Goal: Task Accomplishment & Management: Use online tool/utility

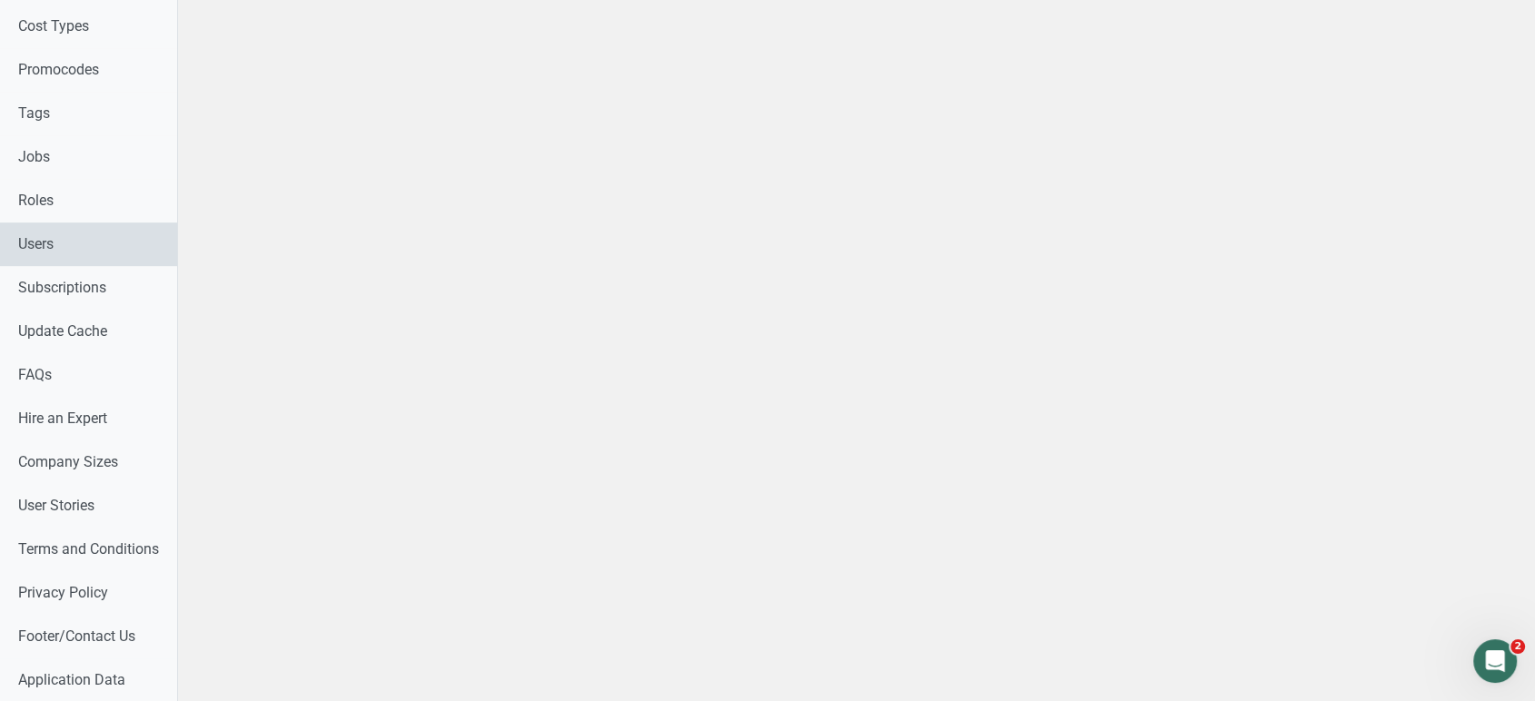
click at [93, 236] on link "Users" at bounding box center [88, 244] width 177 height 44
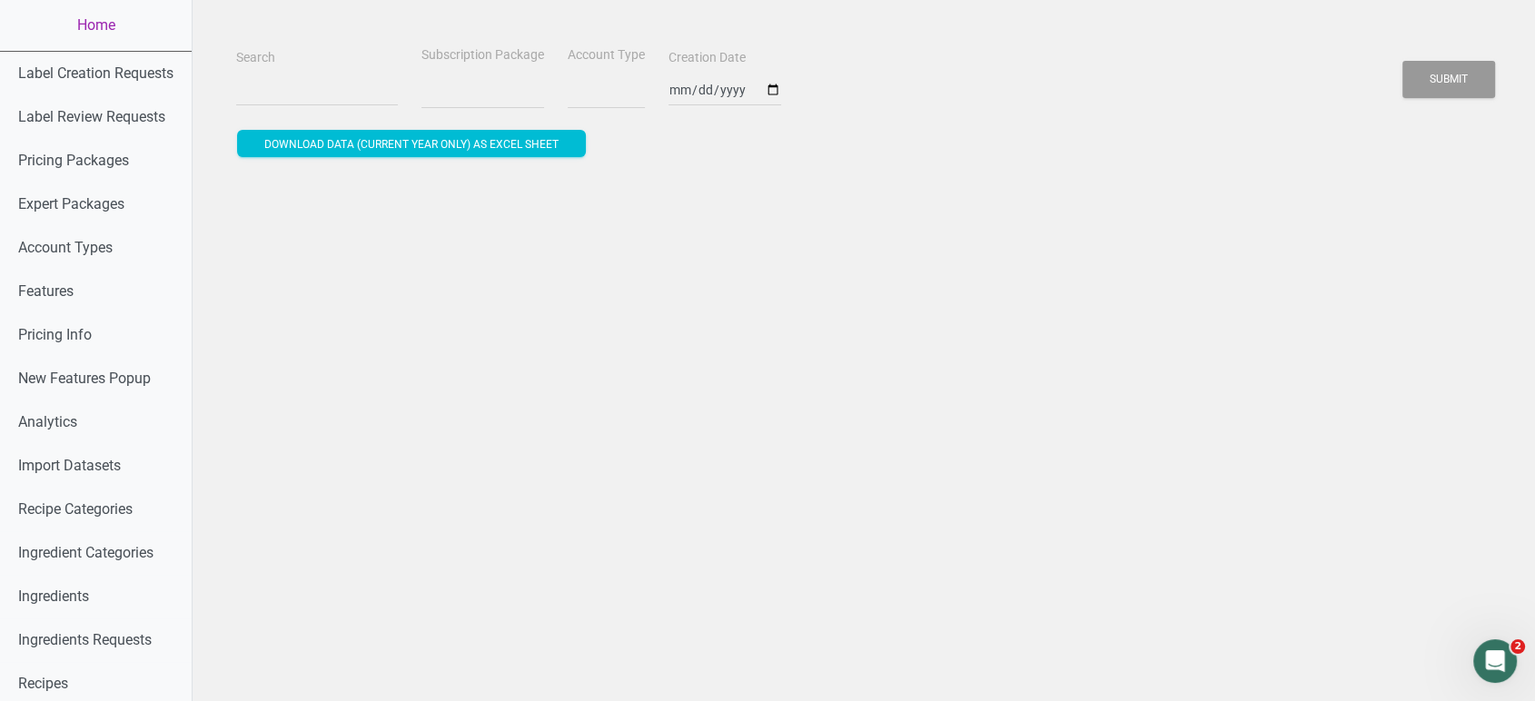
select select
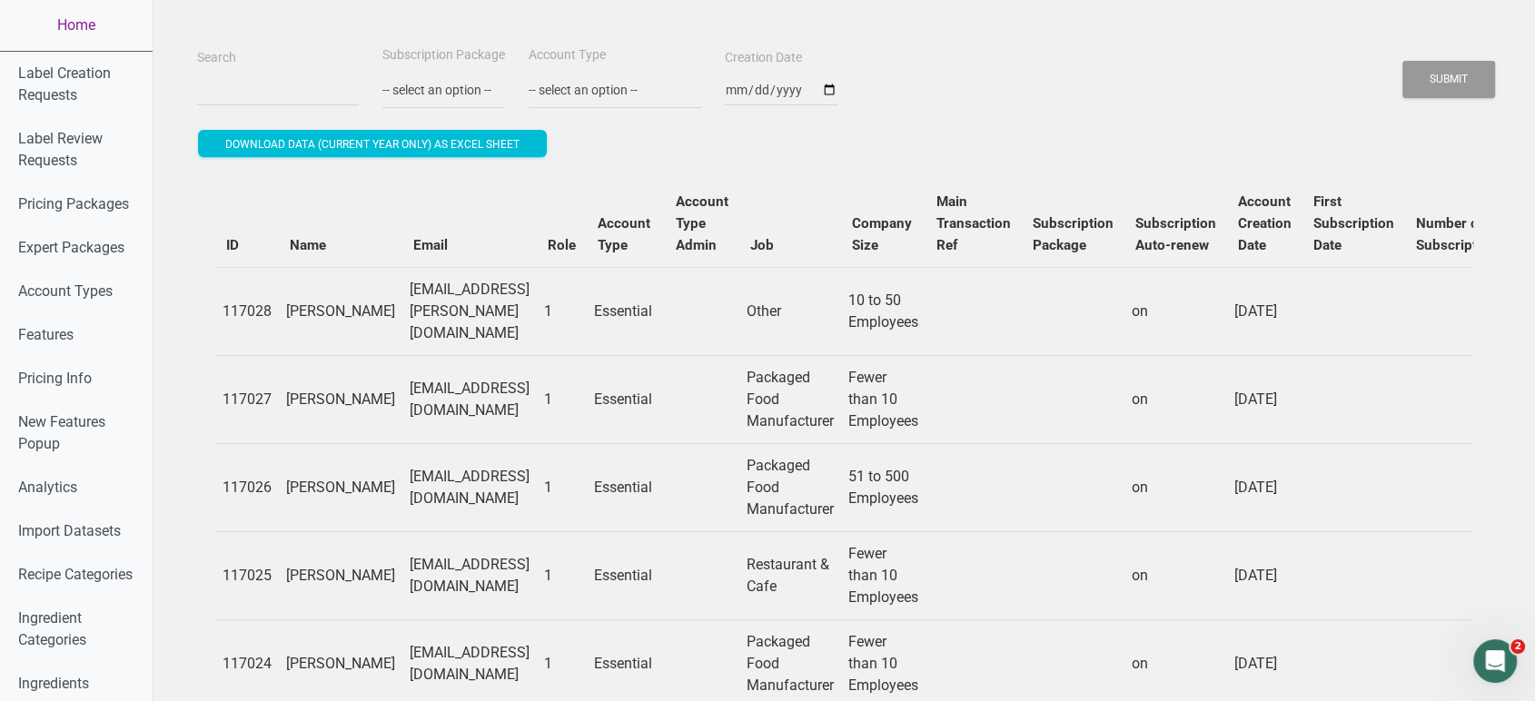
click at [44, 17] on link "Home" at bounding box center [76, 25] width 153 height 51
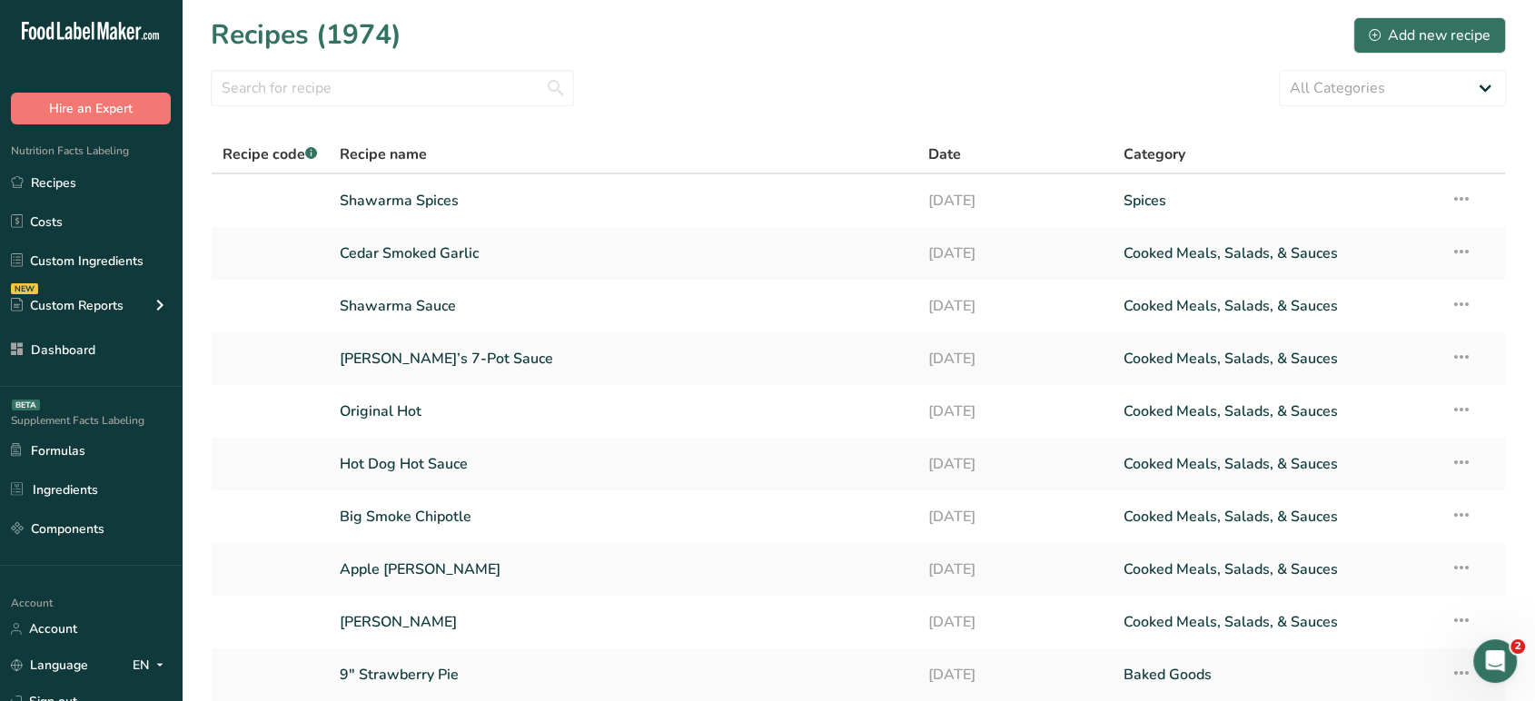
click at [109, 328] on ul "Recipes Costs Custom Ingredients NEW Custom Reports Menu Label Ingredient Compa…" at bounding box center [91, 266] width 182 height 202
click at [112, 347] on link "Dashboard" at bounding box center [91, 349] width 182 height 35
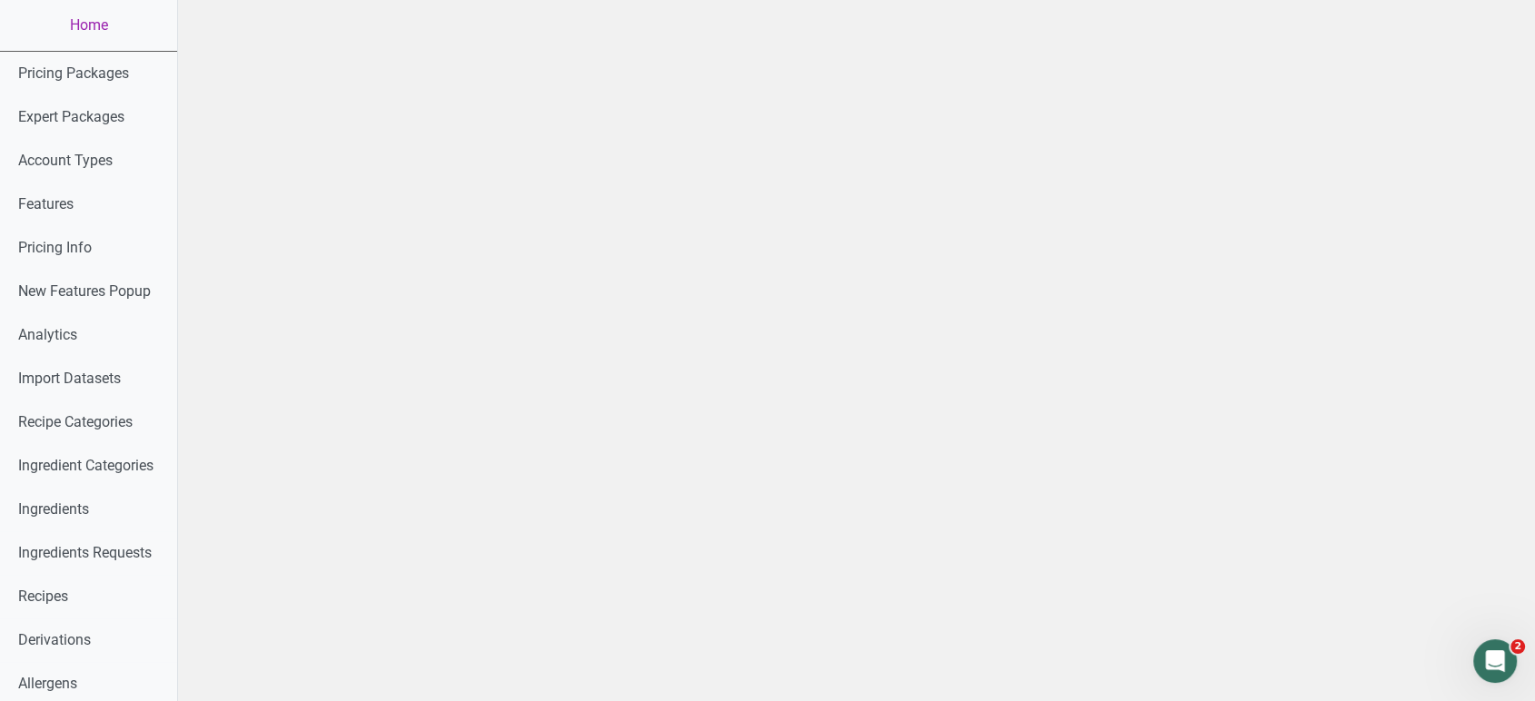
scroll to position [758, 0]
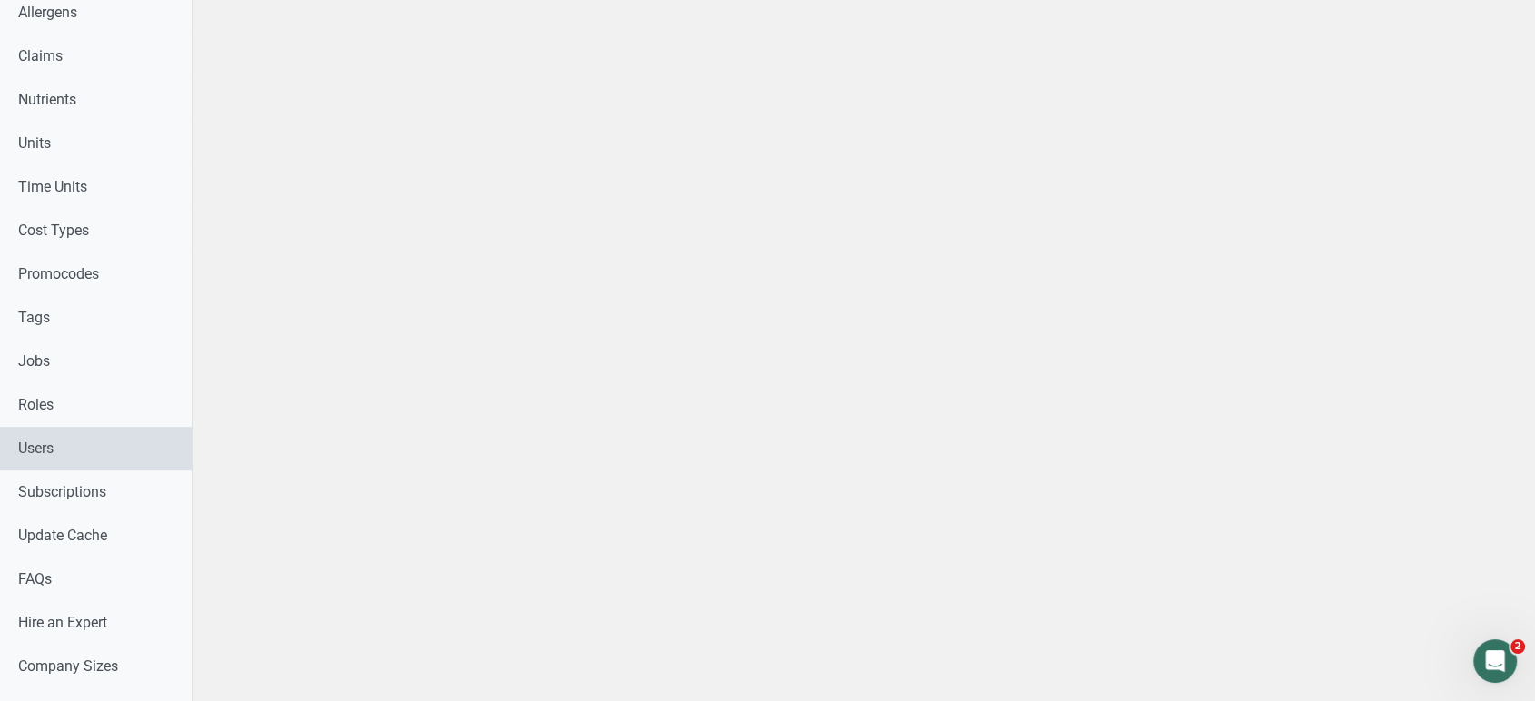
click at [159, 447] on link "Users" at bounding box center [96, 449] width 192 height 44
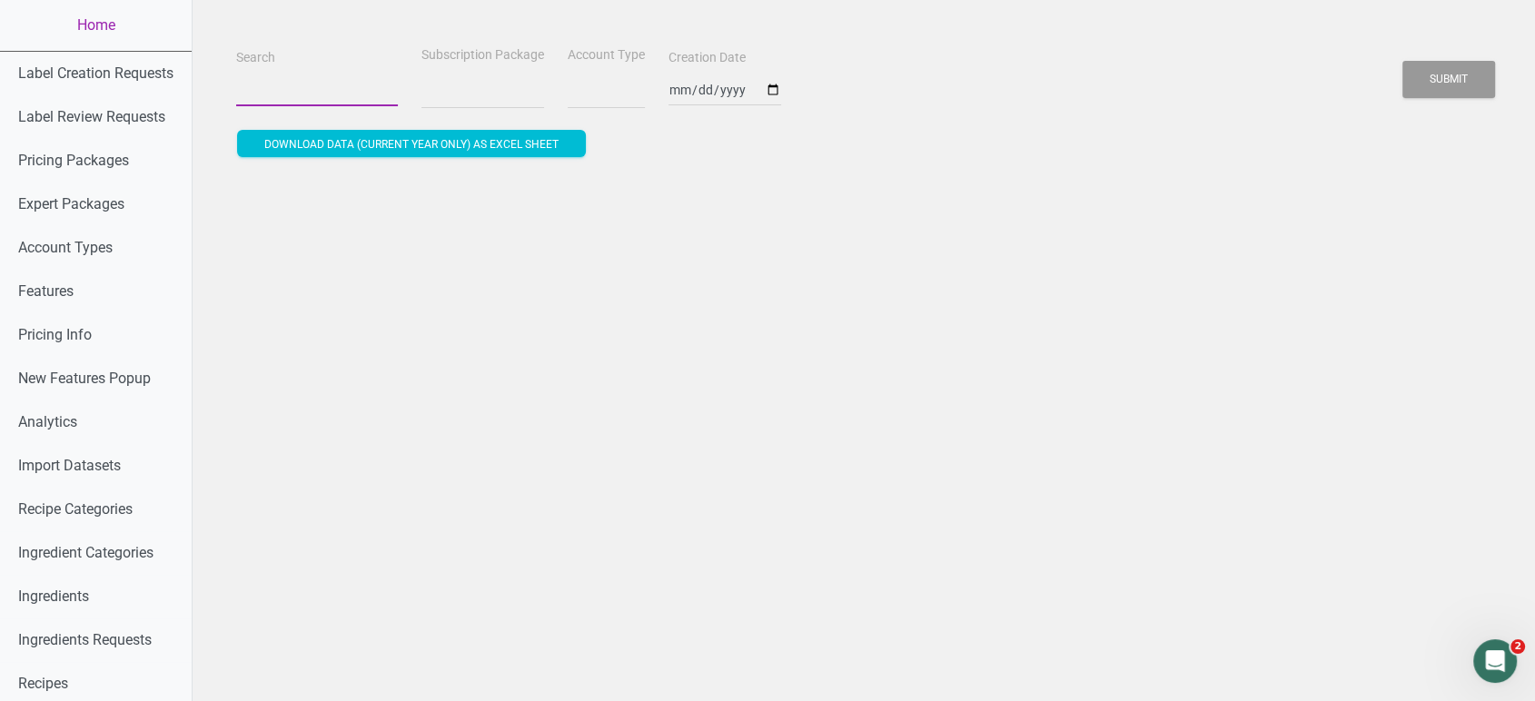
click at [340, 81] on input "Search" at bounding box center [317, 90] width 162 height 33
select select
paste input "khaled.omar@gulf-union.com"
type input "khaled.omar@gulf-union.com"
select select
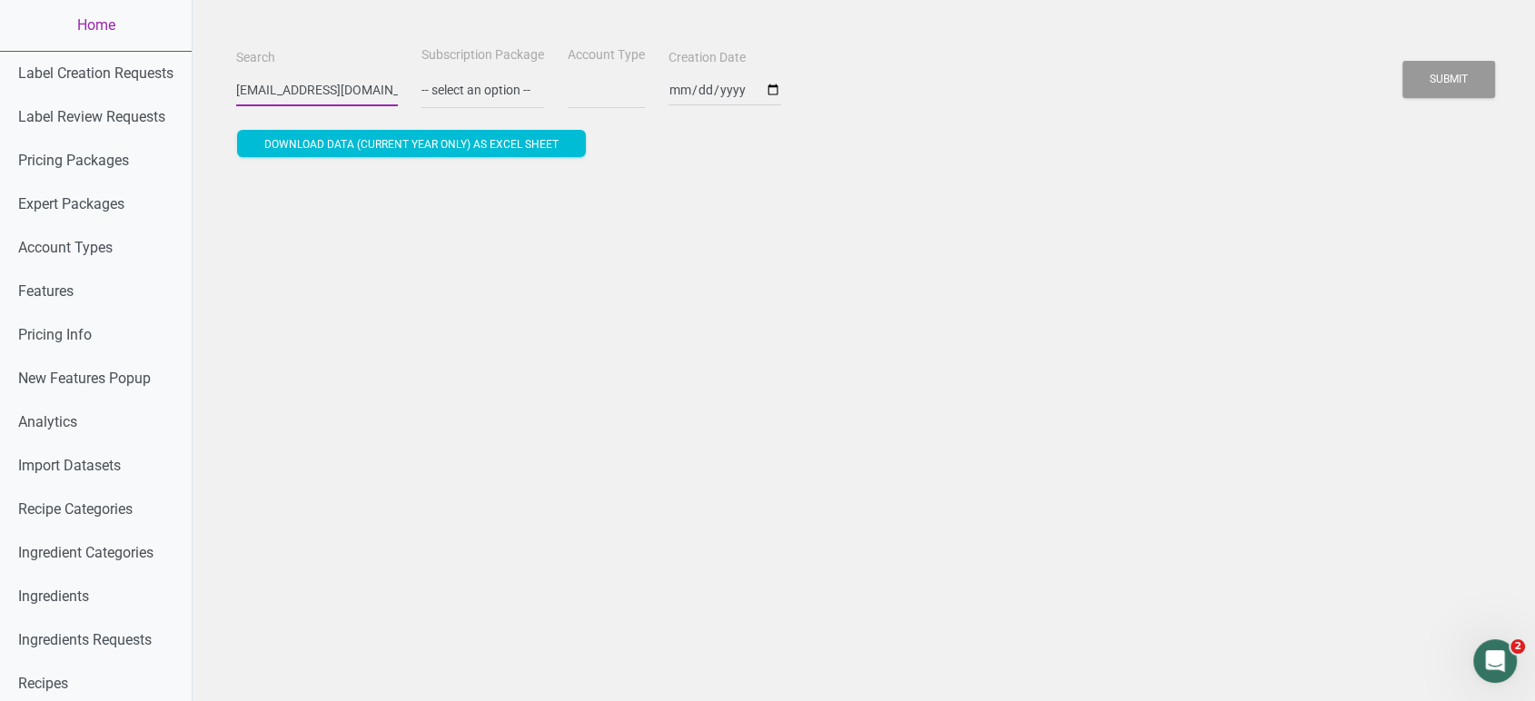
scroll to position [0, 25]
click at [1402, 61] on button "Submit" at bounding box center [1448, 79] width 93 height 37
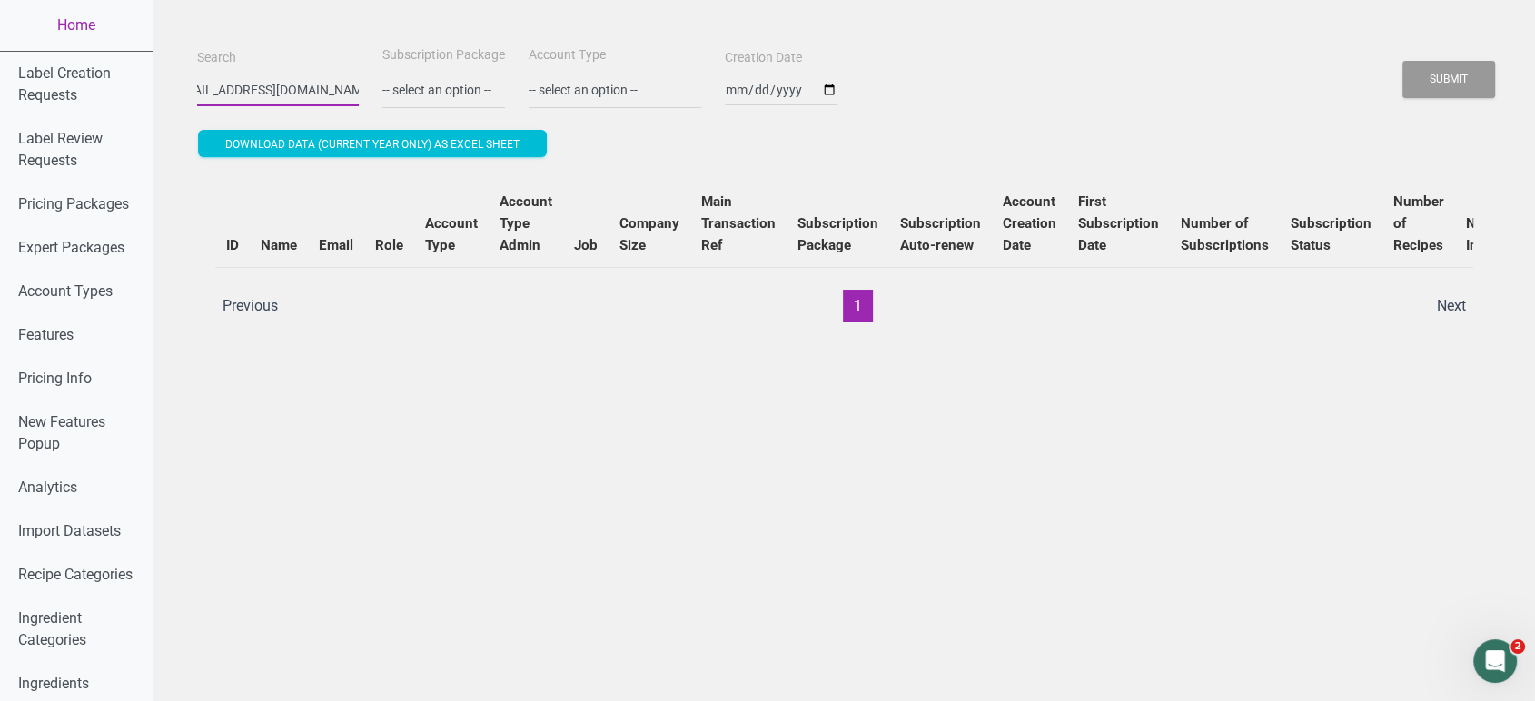
click at [1402, 61] on button "Submit" at bounding box center [1448, 79] width 93 height 37
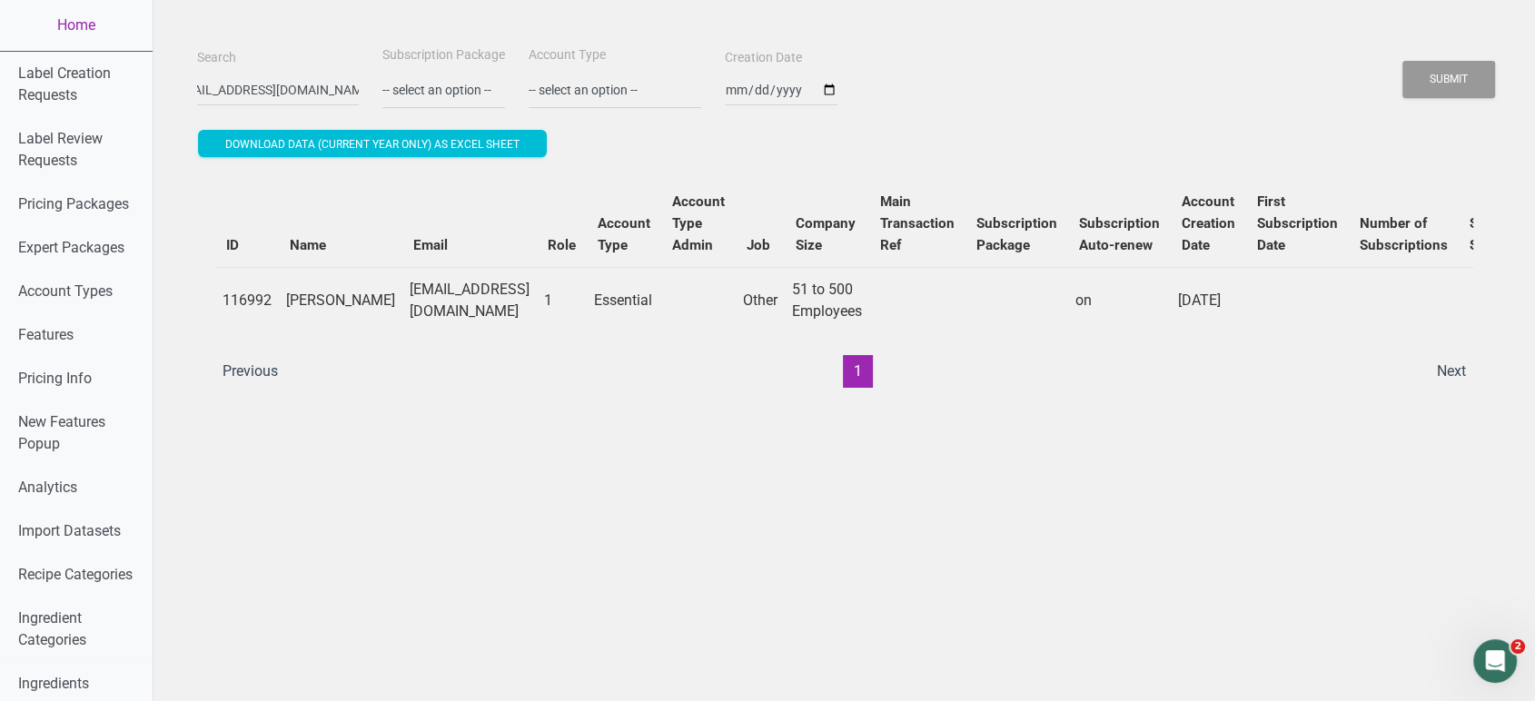
drag, startPoint x: 186, startPoint y: 92, endPoint x: 470, endPoint y: 85, distance: 284.3
click at [470, 85] on div "Search khaled.omar@gulf-union.com Subscription Package -- select an option -- M…" at bounding box center [844, 76] width 1303 height 65
type input "k"
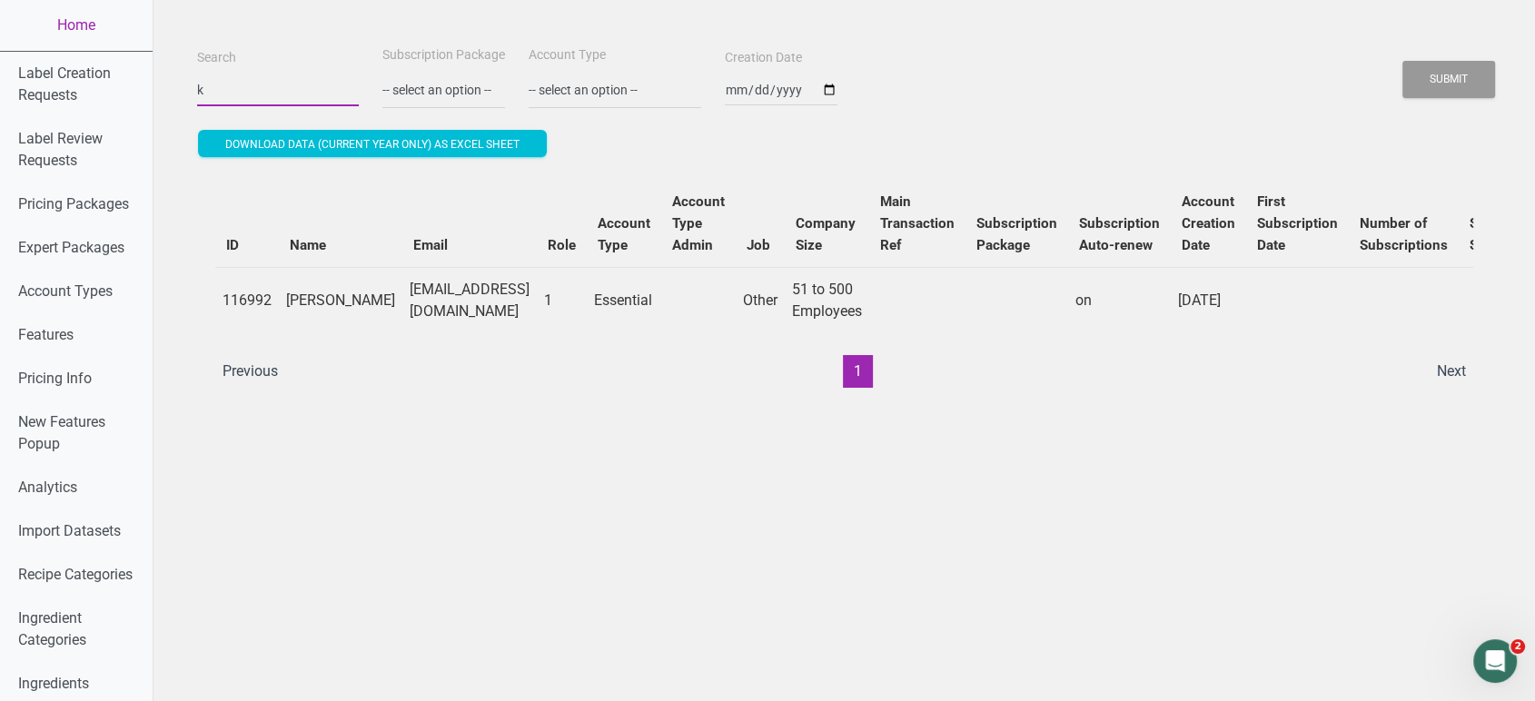
scroll to position [0, 0]
paste input "info@atomicfoods.com.co"
click at [1402, 61] on button "Submit" at bounding box center [1448, 79] width 93 height 37
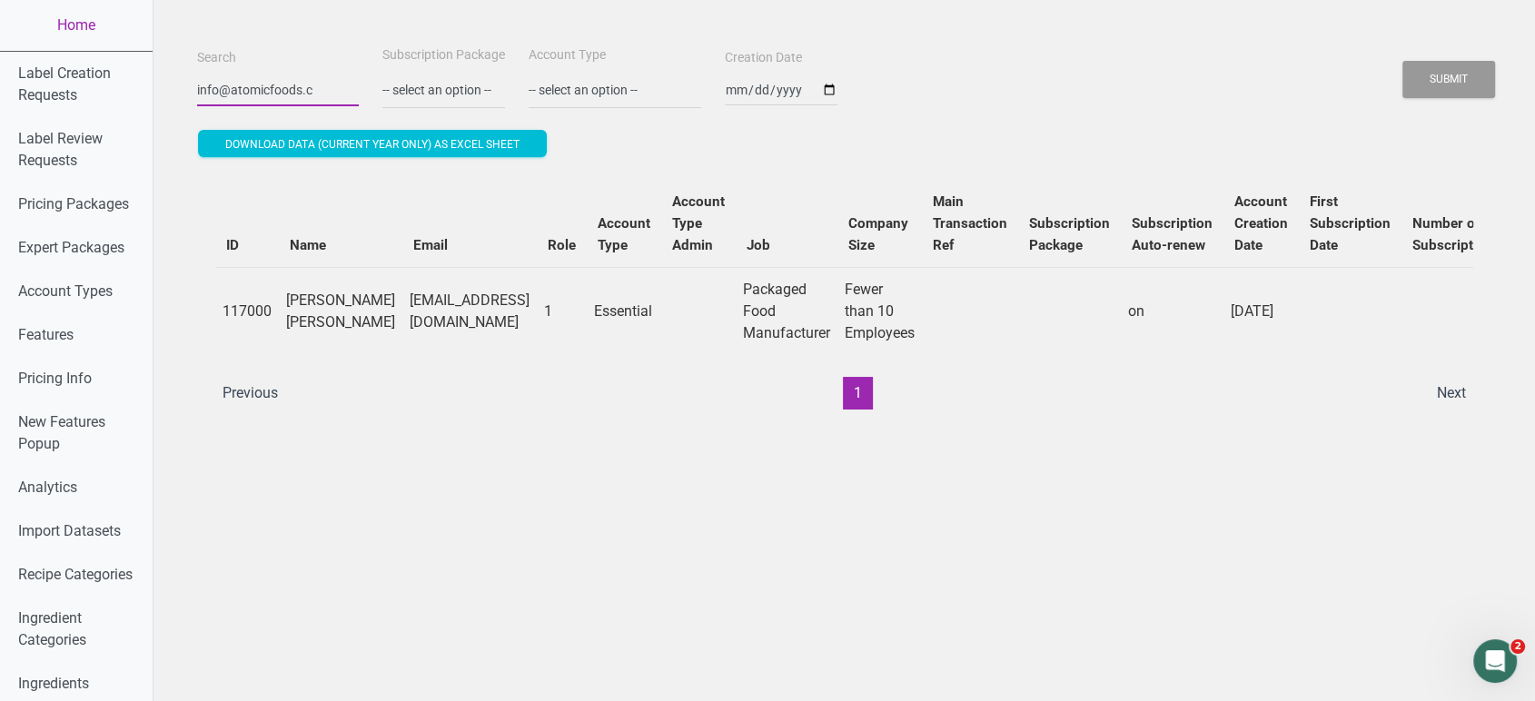
scroll to position [0, 0]
type input "i"
paste input "maruis@thabahotel.co.za"
click at [1402, 61] on button "Submit" at bounding box center [1448, 79] width 93 height 37
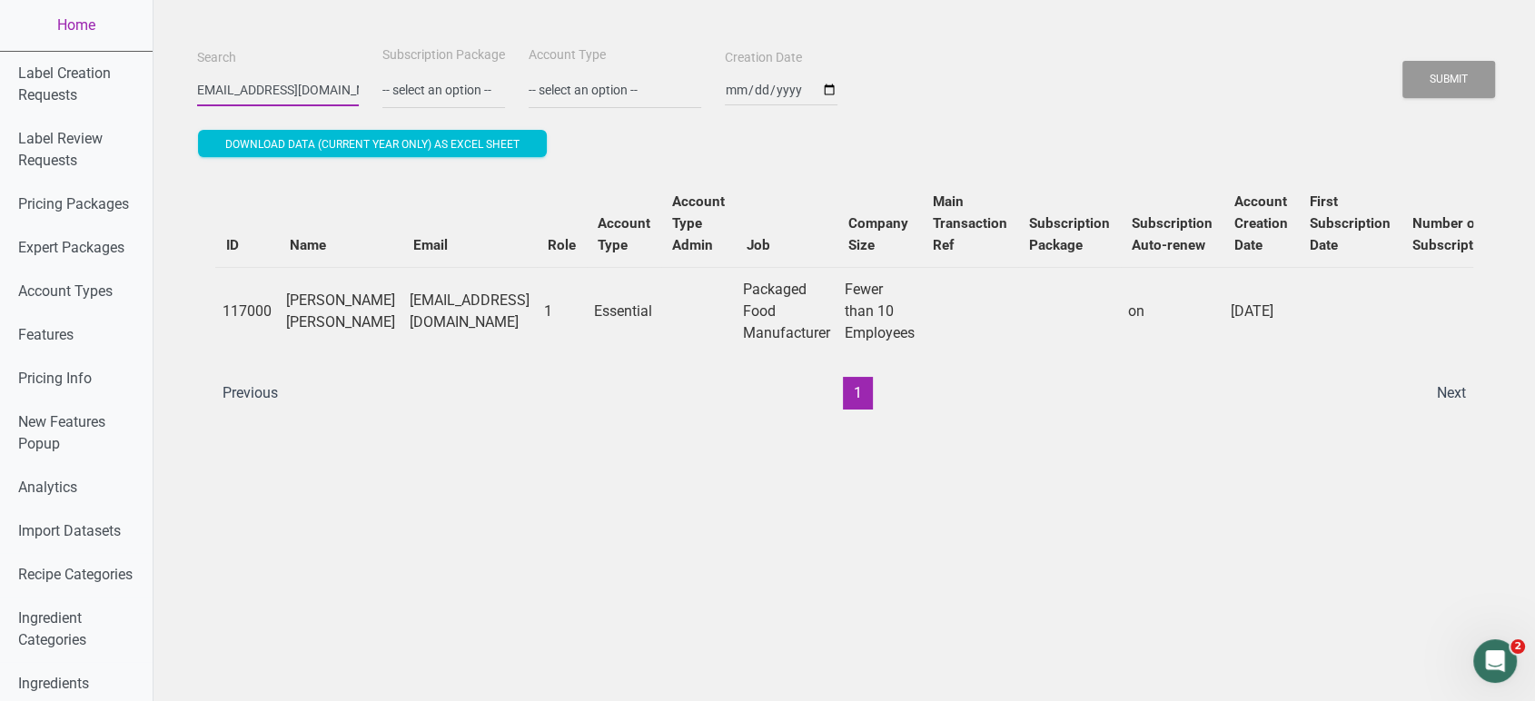
click at [1402, 61] on button "Submit" at bounding box center [1448, 79] width 93 height 37
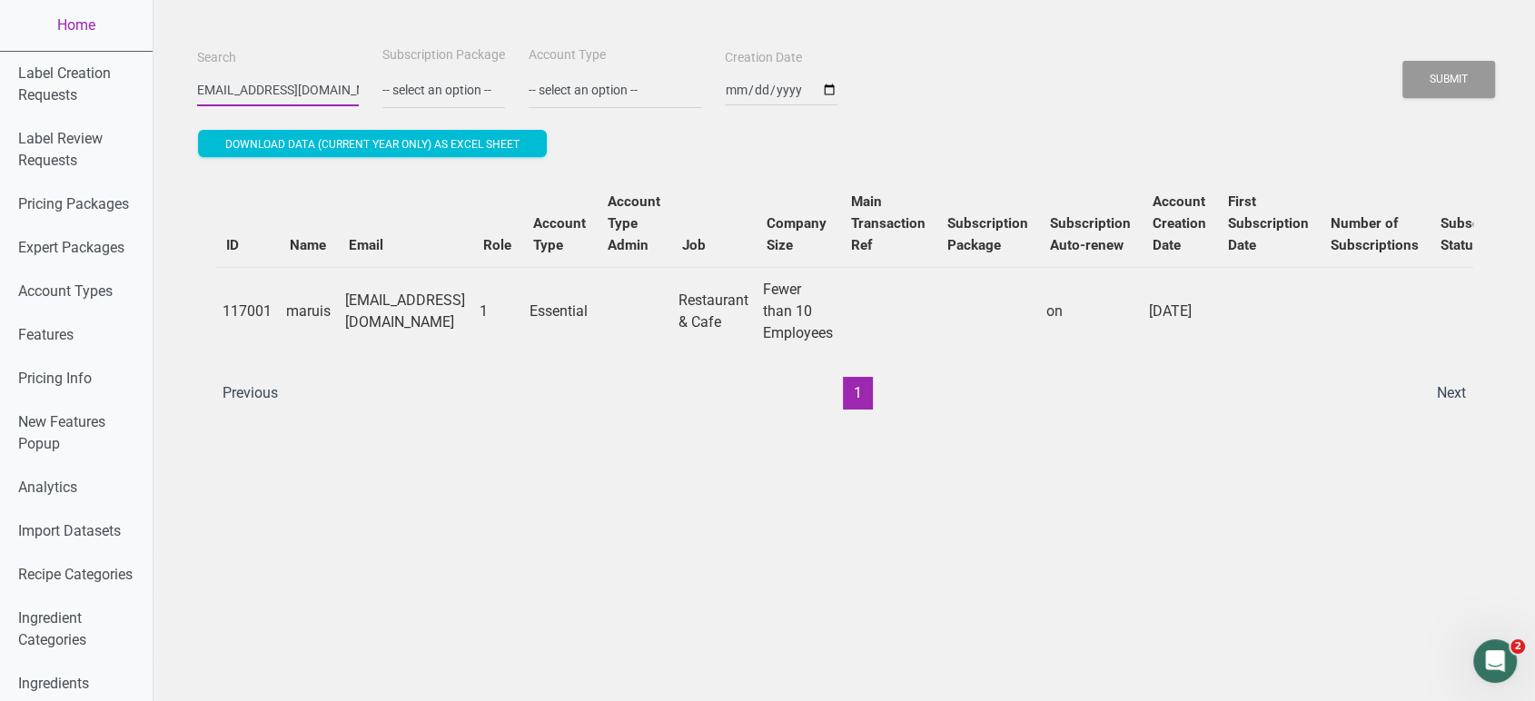
scroll to position [0, 0]
type input "m"
paste input "crystal@1herbs.com"
click at [1402, 61] on button "Submit" at bounding box center [1448, 79] width 93 height 37
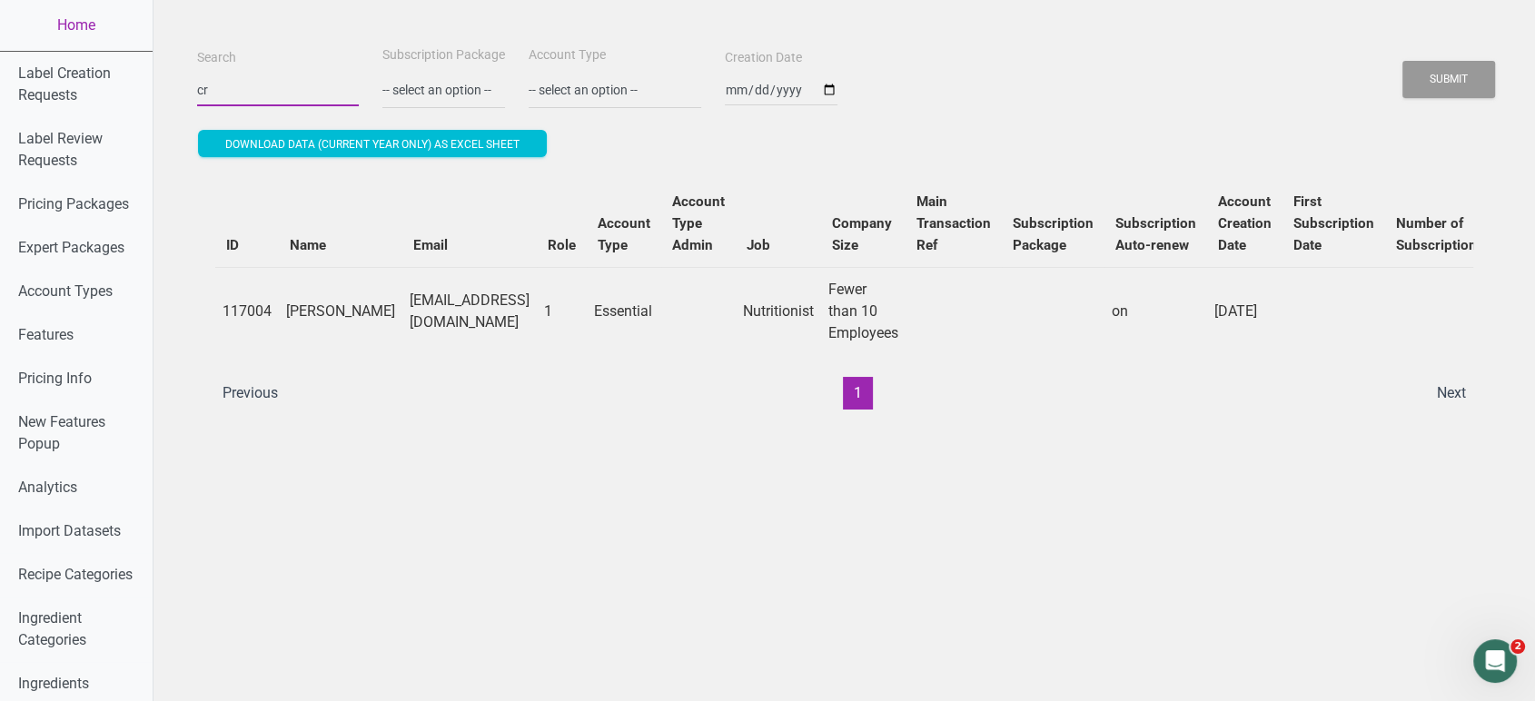
type input "c"
paste input "zovt@hogtownspicecompany.ca"
type input "zovt@hogtownspicecompany.ca"
click at [1402, 61] on button "Submit" at bounding box center [1448, 79] width 93 height 37
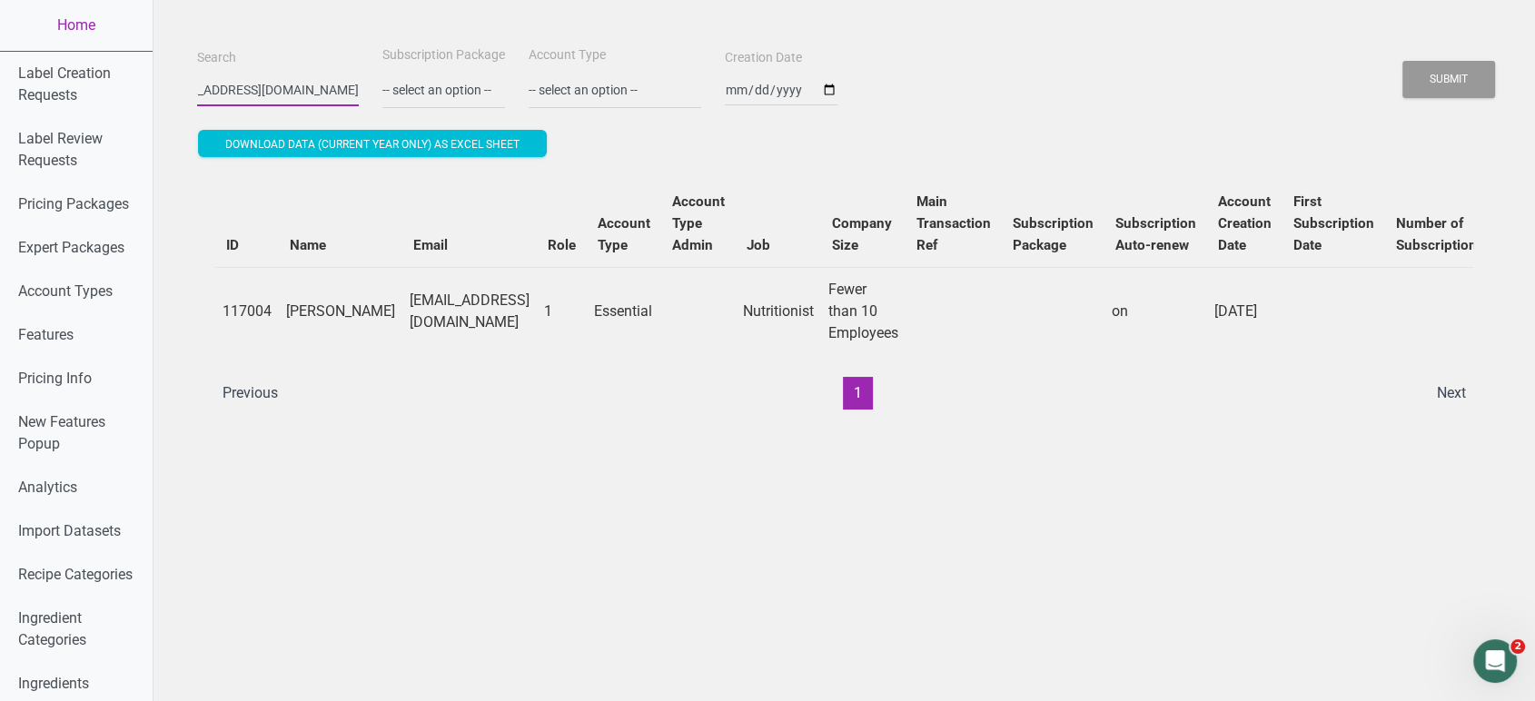
click at [1402, 61] on button "Submit" at bounding box center [1448, 79] width 93 height 37
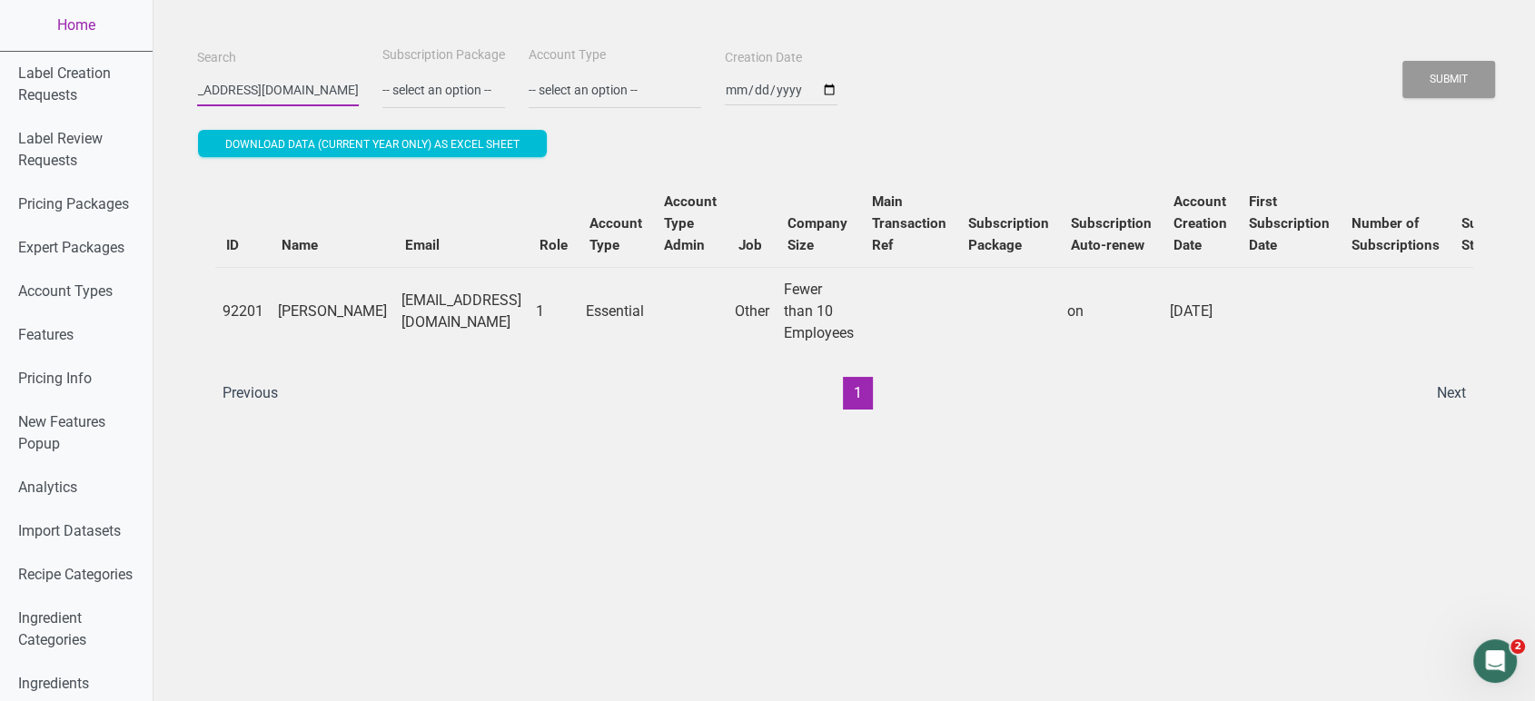
scroll to position [0, 0]
click at [75, 17] on link "Home" at bounding box center [76, 25] width 153 height 51
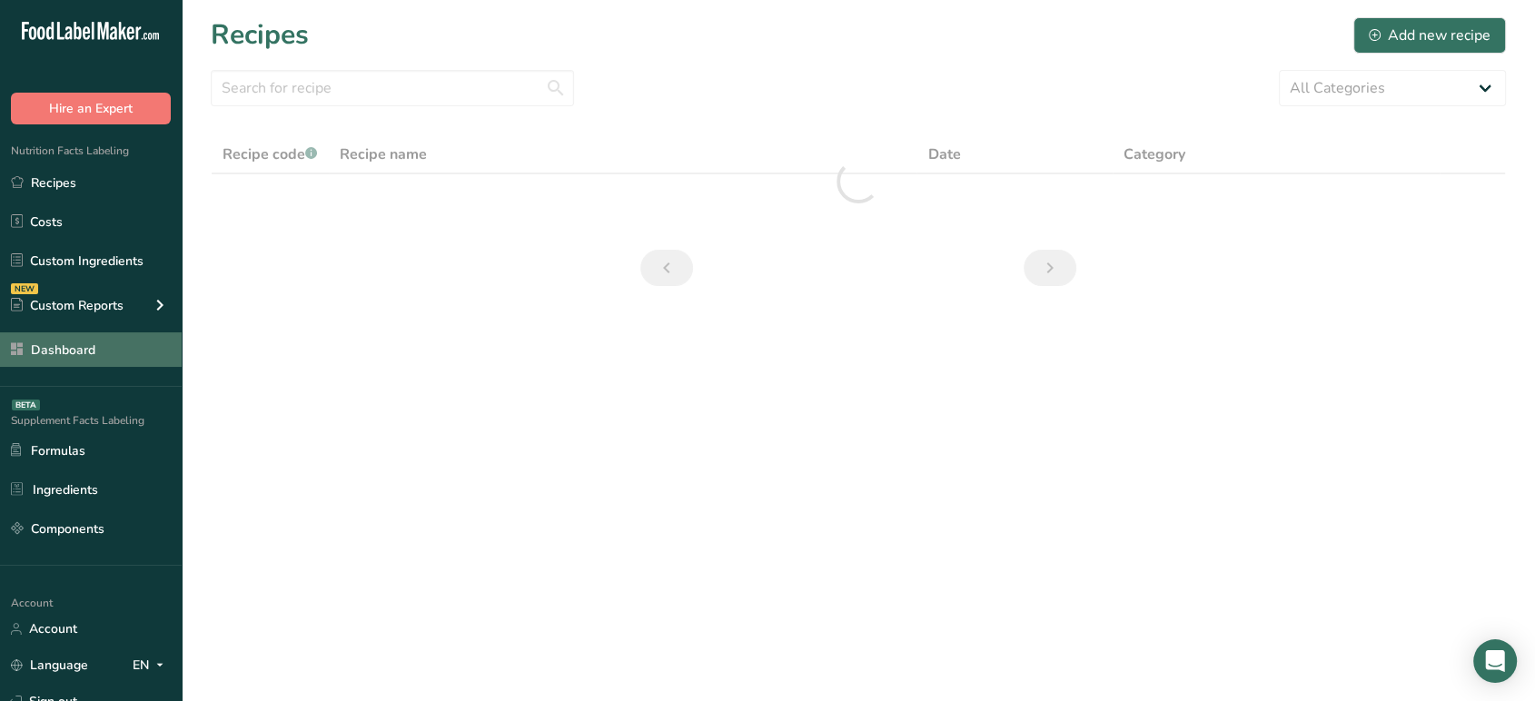
click at [107, 360] on link "Dashboard" at bounding box center [91, 349] width 182 height 35
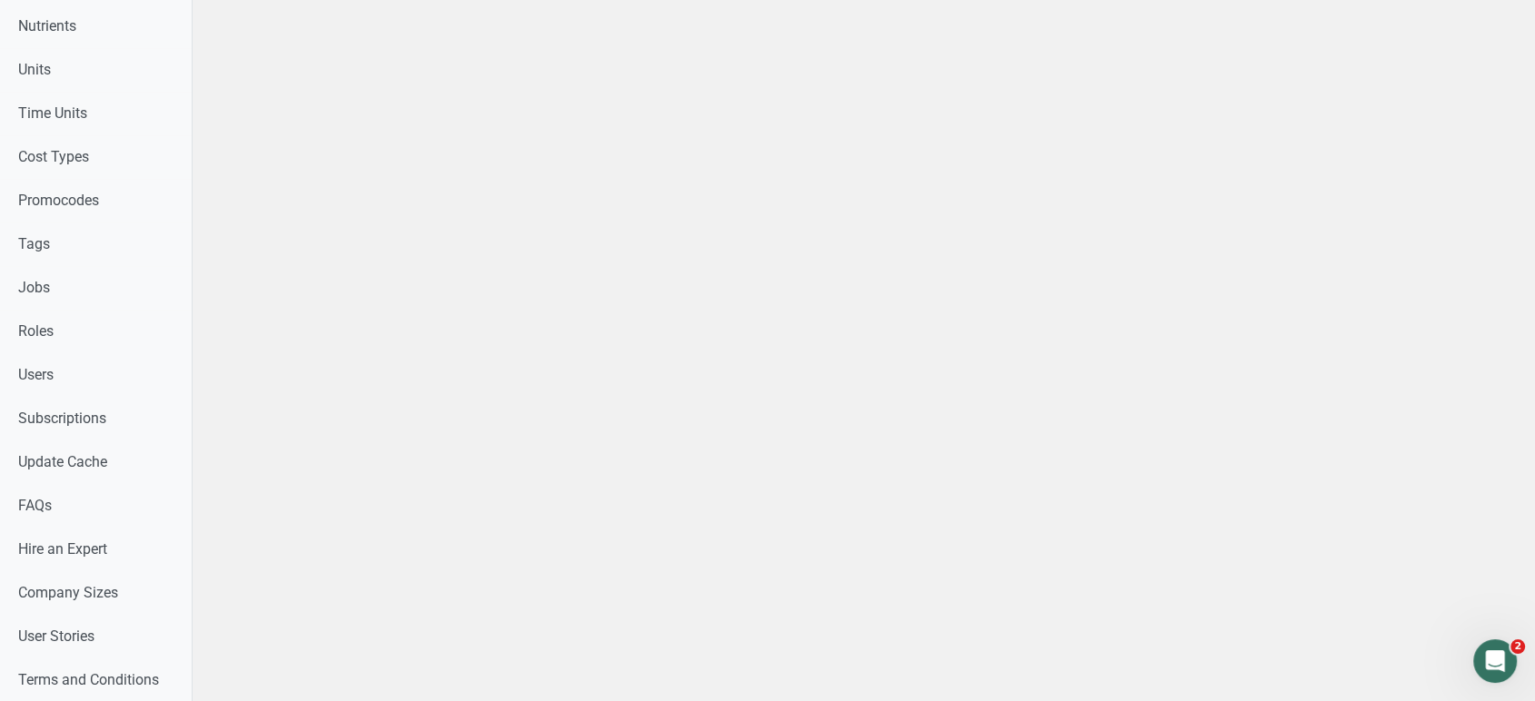
scroll to position [830, 0]
click at [94, 391] on link "Users" at bounding box center [96, 377] width 192 height 44
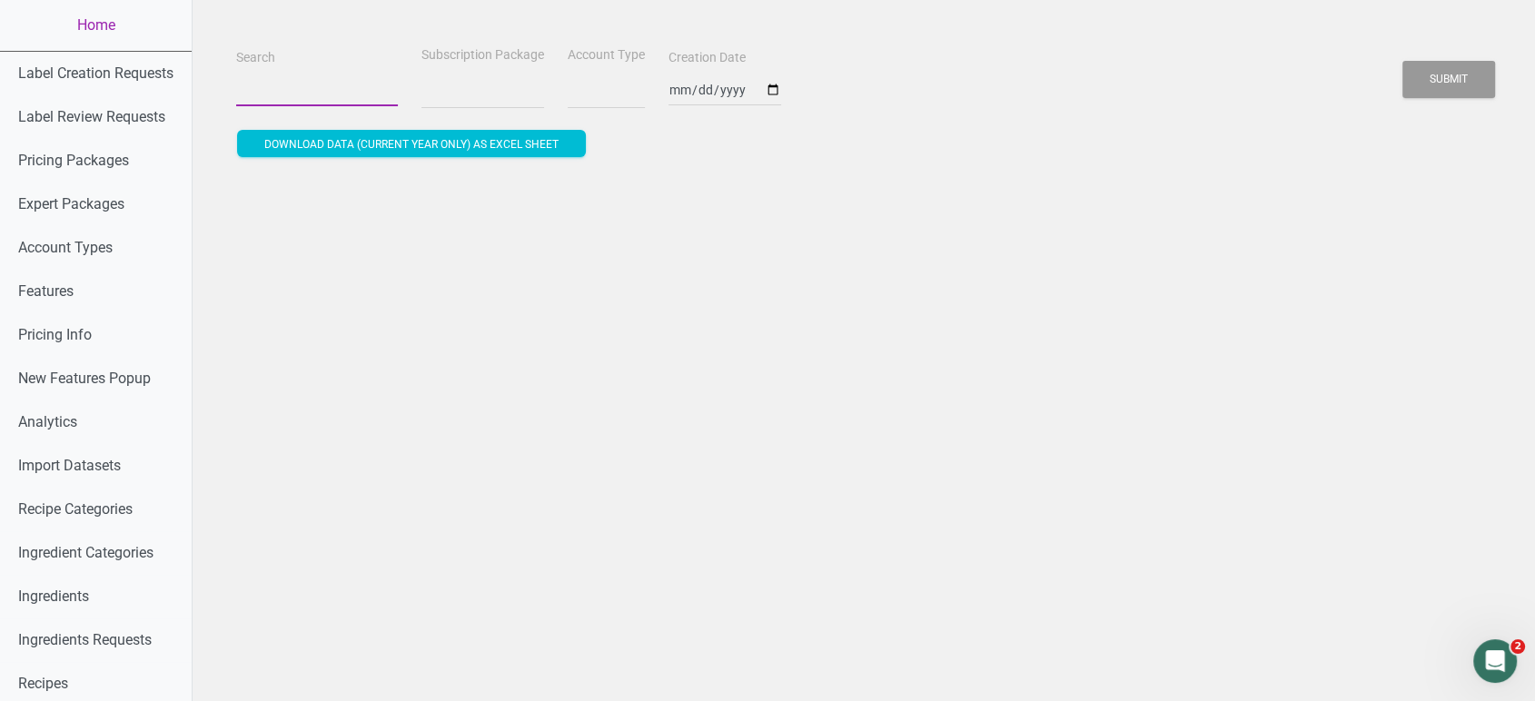
click at [301, 92] on input "Search" at bounding box center [317, 90] width 162 height 33
paste input "[EMAIL_ADDRESS][DOMAIN_NAME]"
type input "[EMAIL_ADDRESS][DOMAIN_NAME]"
select select
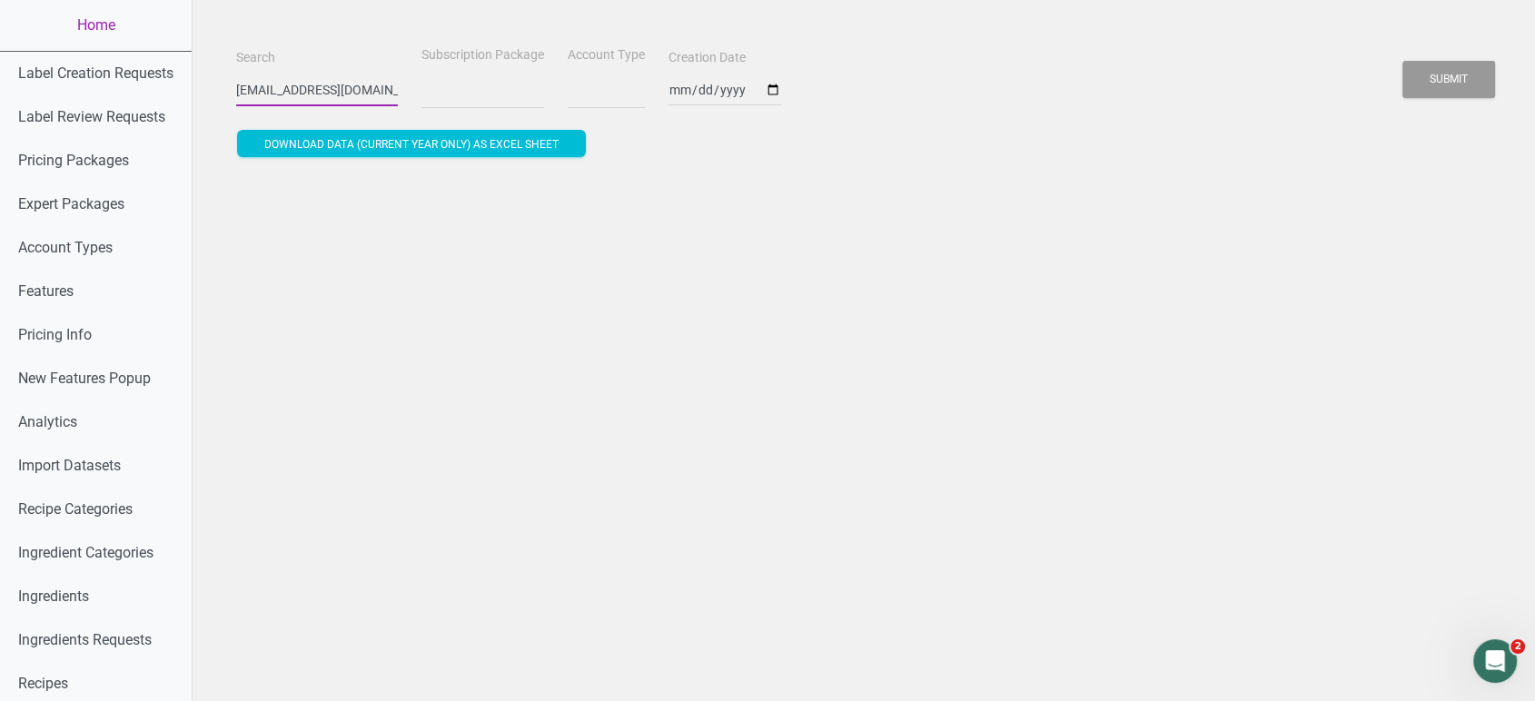
scroll to position [0, 52]
type input "[EMAIL_ADDRESS][DOMAIN_NAME]"
click at [1402, 61] on button "Submit" at bounding box center [1448, 79] width 93 height 37
select select
click at [1402, 61] on button "Submit" at bounding box center [1448, 79] width 93 height 37
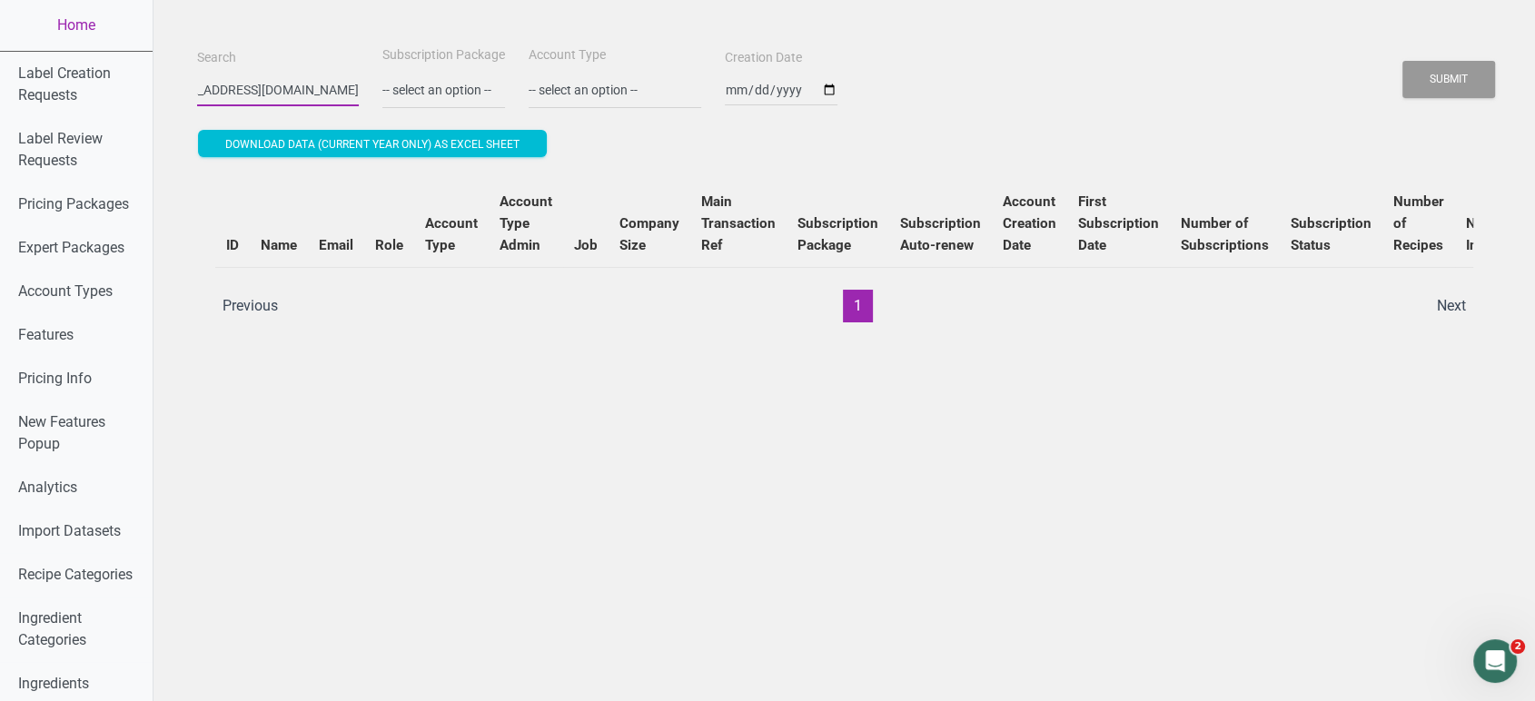
click at [1402, 61] on button "Submit" at bounding box center [1448, 79] width 93 height 37
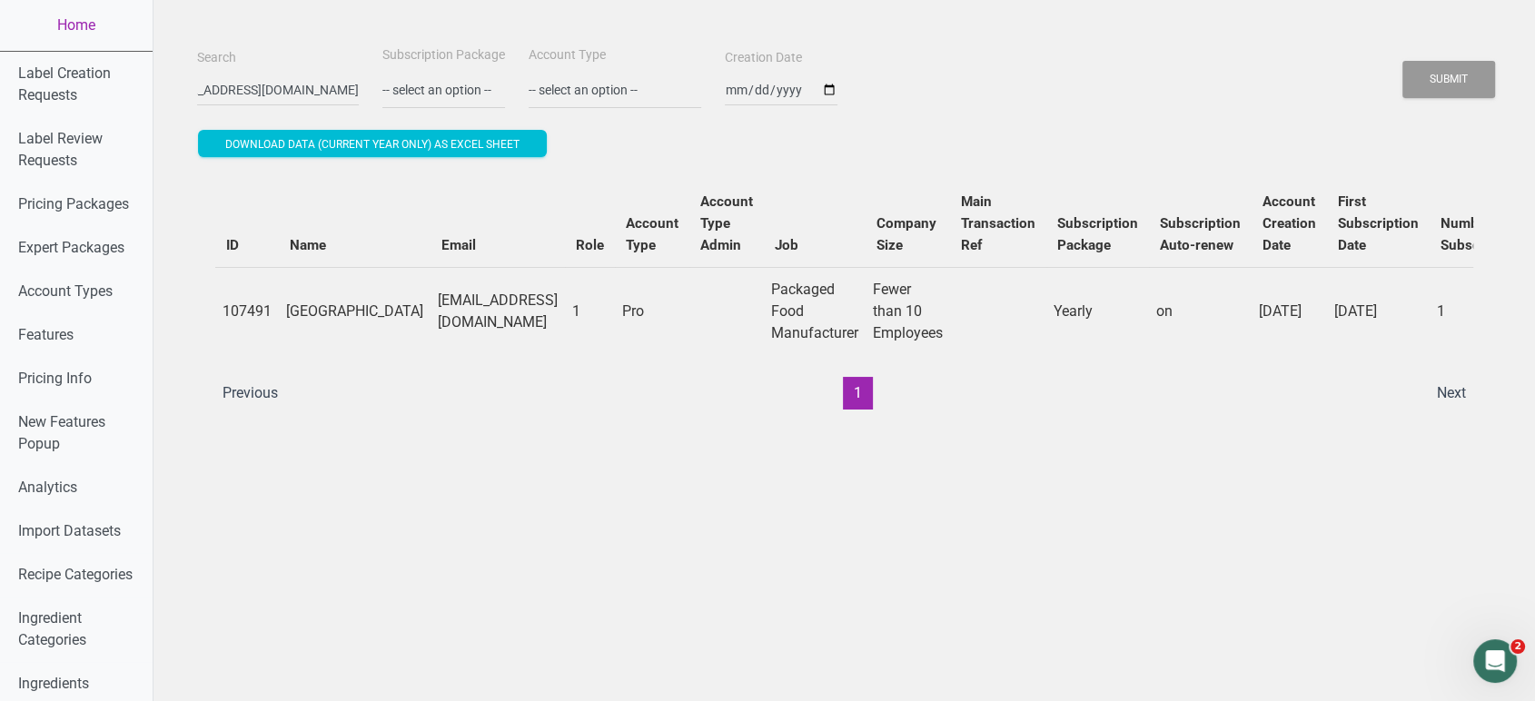
scroll to position [0, 0]
drag, startPoint x: 191, startPoint y: 91, endPoint x: 631, endPoint y: 95, distance: 440.4
click at [631, 95] on div "Search [EMAIL_ADDRESS][DOMAIN_NAME] Subscription Package -- select an option --…" at bounding box center [844, 76] width 1303 height 65
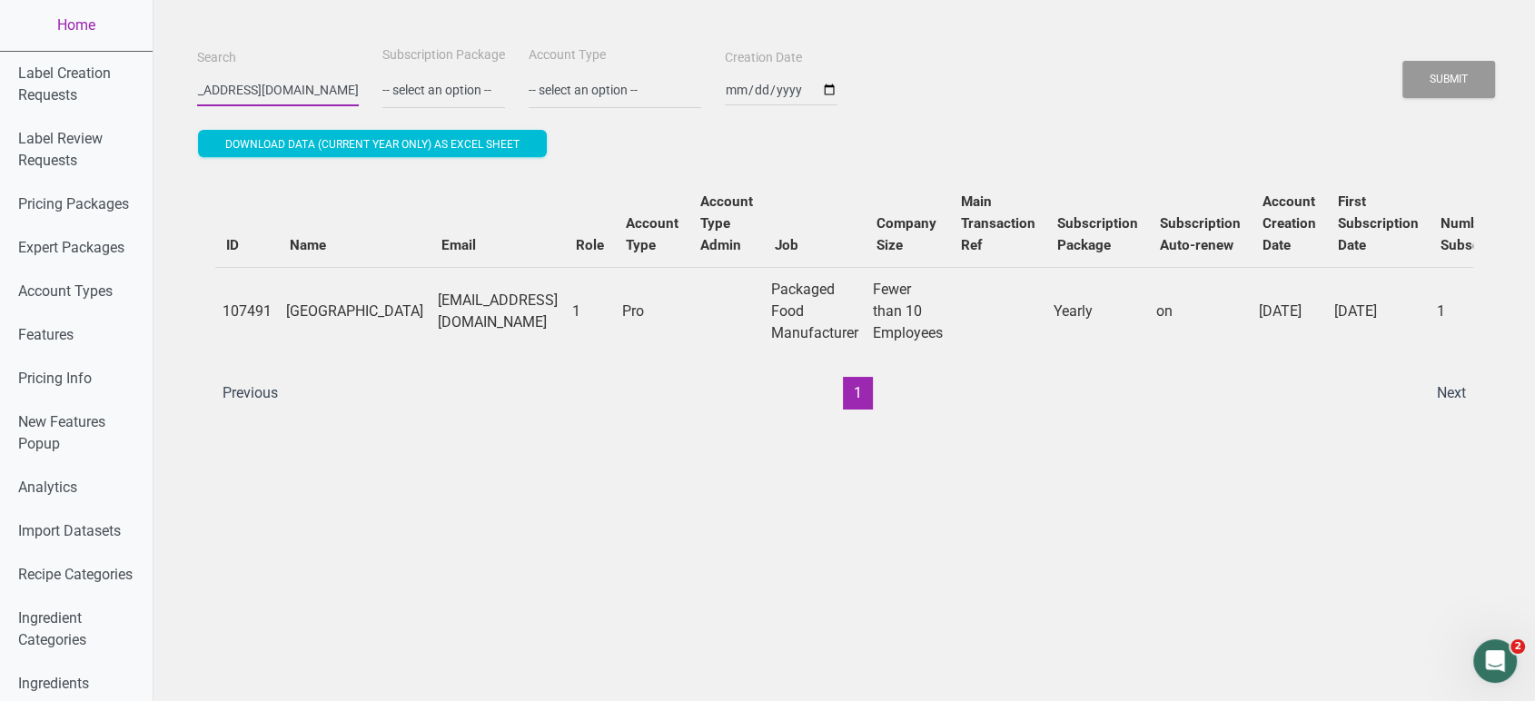
type input "t"
type input "nugonut"
click at [1402, 61] on button "Submit" at bounding box center [1448, 79] width 93 height 37
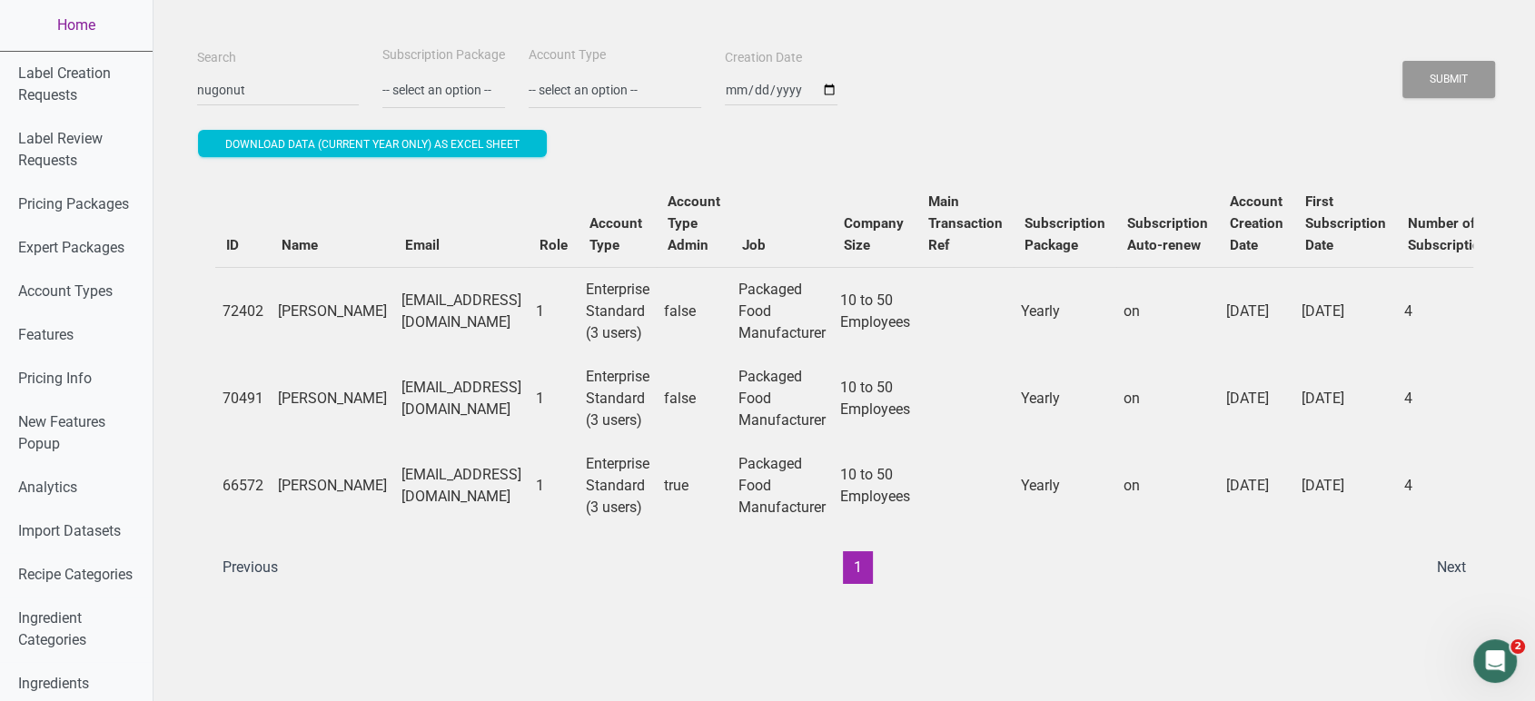
click at [92, 34] on link "Home" at bounding box center [76, 25] width 153 height 51
